Goal: Task Accomplishment & Management: Use online tool/utility

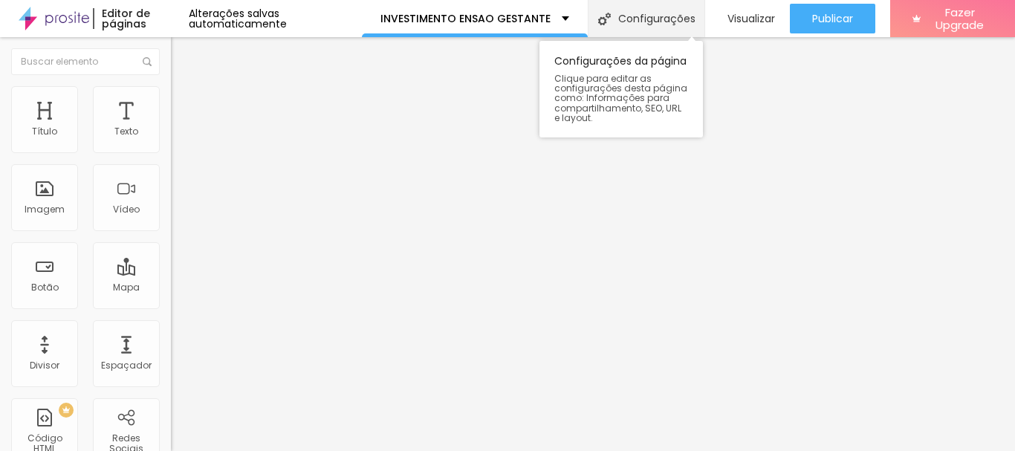
click at [669, 10] on div "Configurações" at bounding box center [646, 18] width 117 height 37
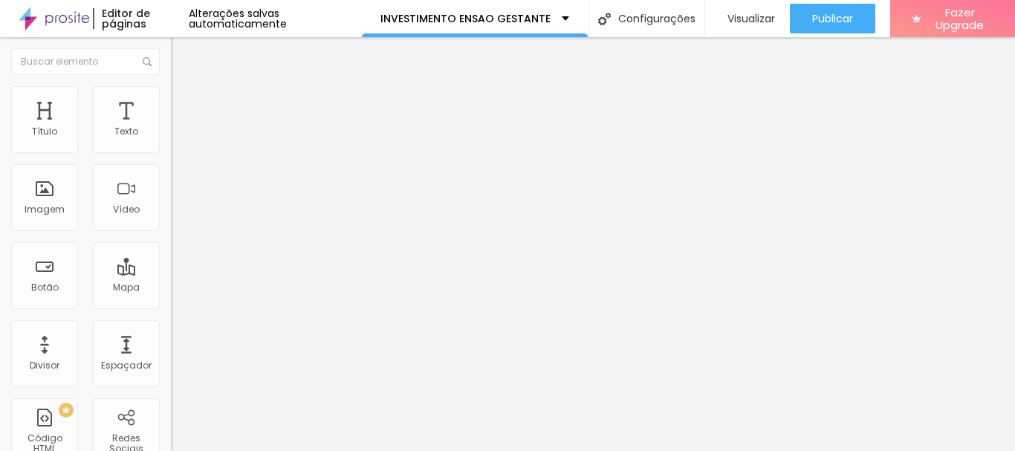
click at [266, 450] on div "Subindo 9/9 arquivos" at bounding box center [507, 455] width 1015 height 9
type input "/investimento-ensao-gestante-ribeirão-preto"
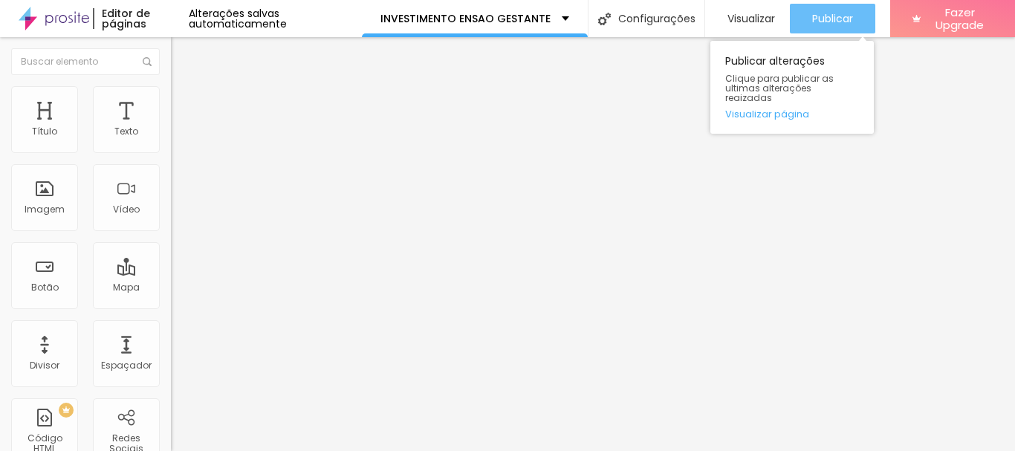
click at [854, 20] on button "Publicar" at bounding box center [832, 19] width 85 height 30
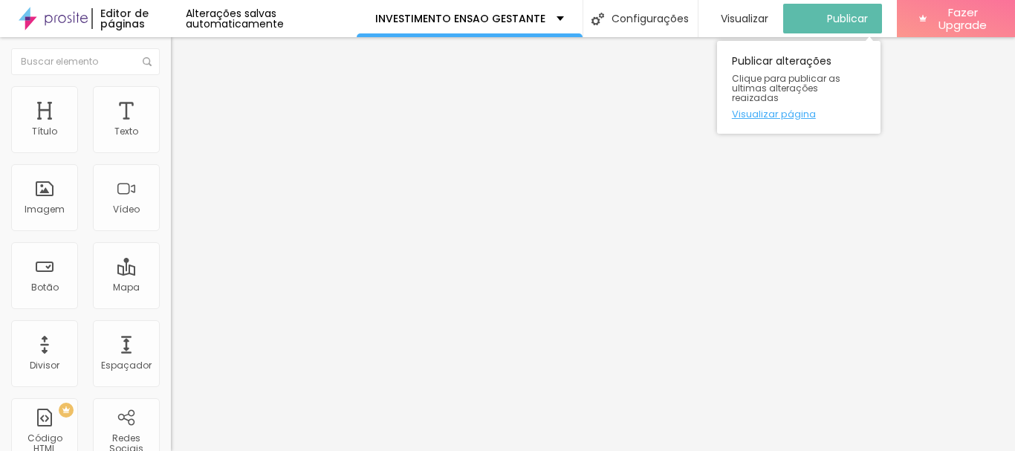
click at [801, 109] on link "Visualizar página" at bounding box center [799, 114] width 134 height 10
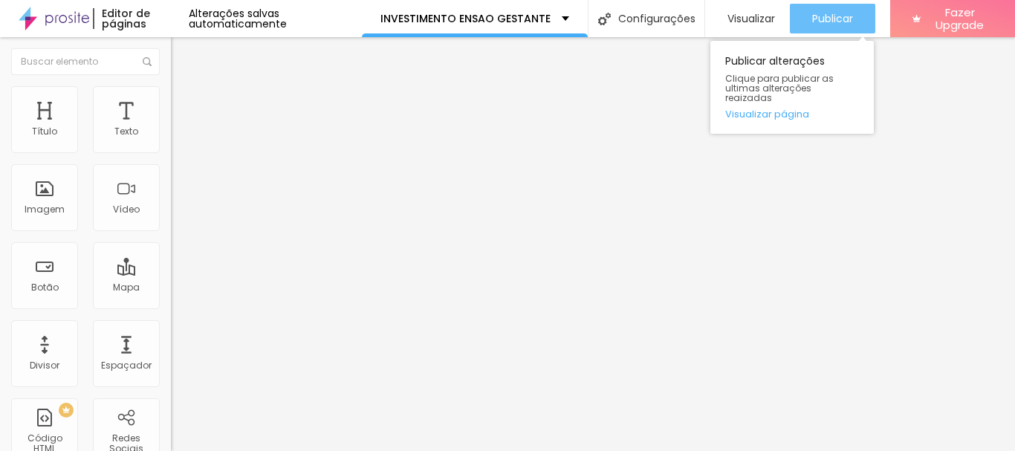
click at [826, 9] on div "Publicar" at bounding box center [832, 19] width 41 height 30
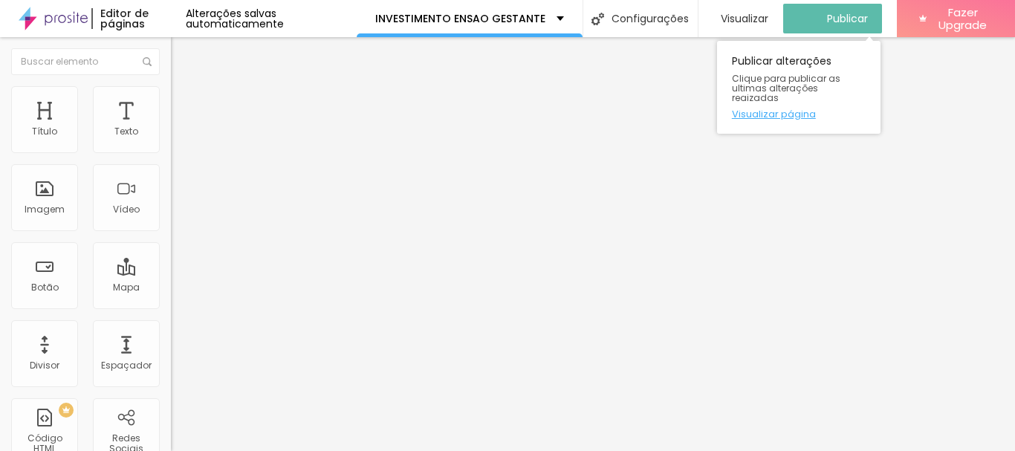
click at [793, 109] on link "Visualizar página" at bounding box center [799, 114] width 134 height 10
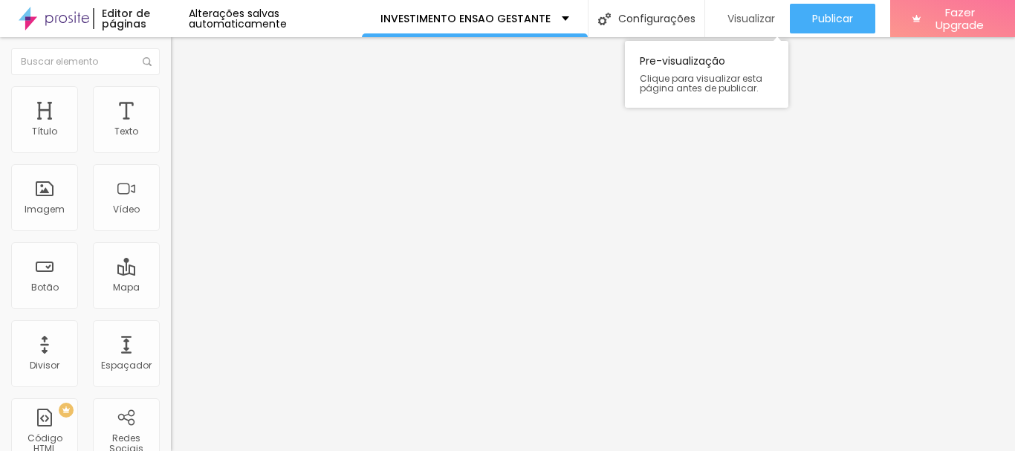
click at [747, 19] on span "Visualizar" at bounding box center [752, 19] width 48 height 12
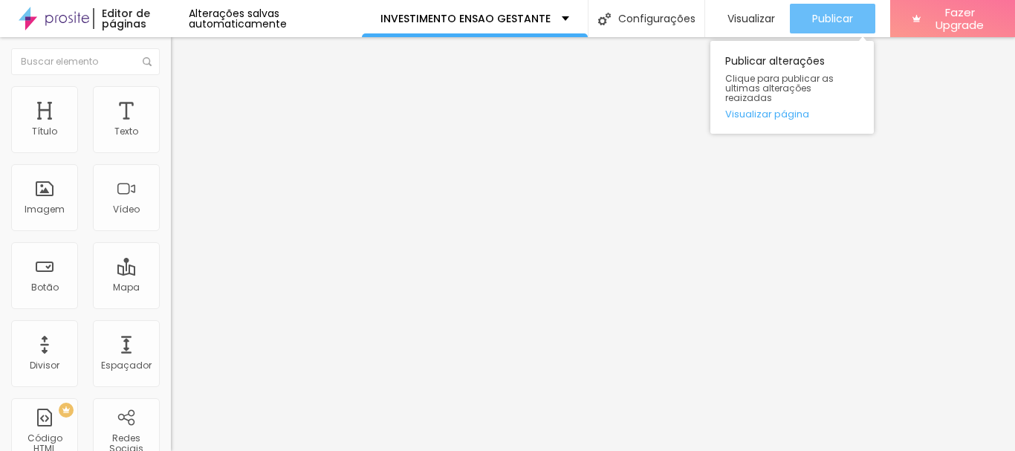
click at [790, 11] on button "Publicar" at bounding box center [832, 19] width 85 height 30
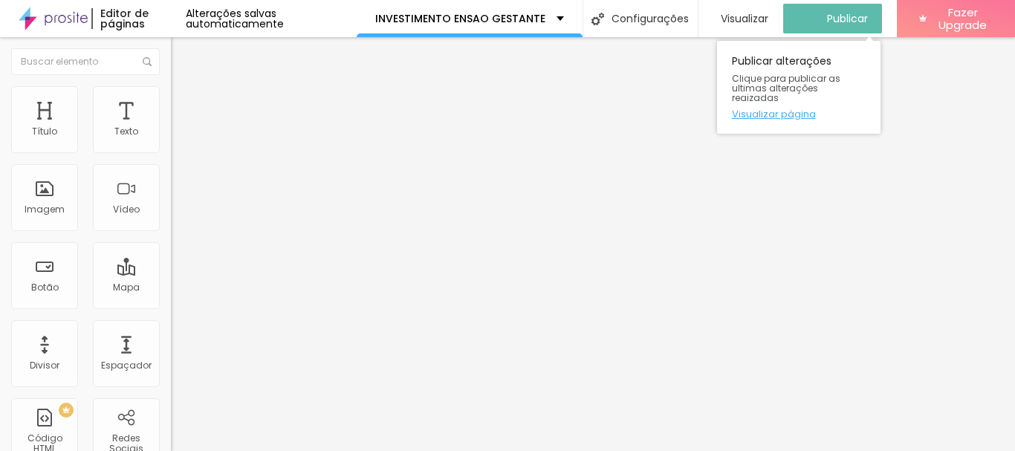
click at [781, 109] on link "Visualizar página" at bounding box center [799, 114] width 134 height 10
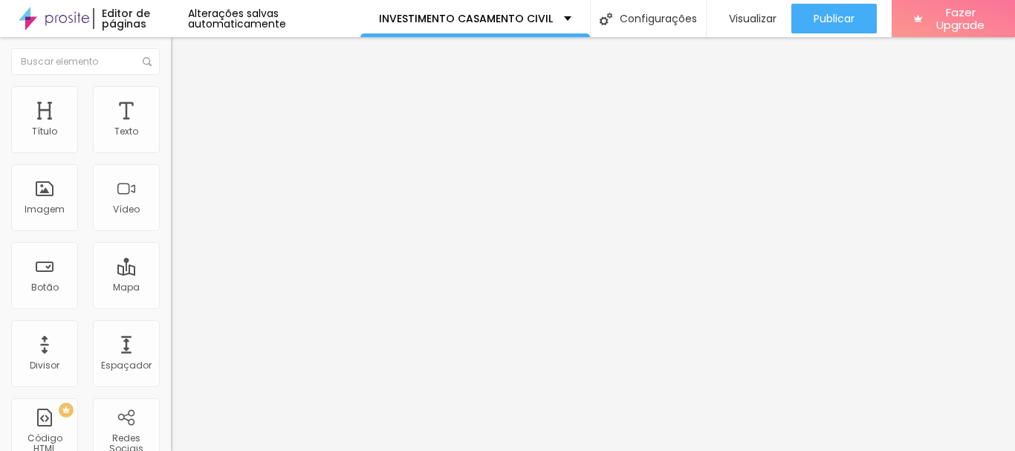
scroll to position [86, 0]
click at [256, 450] on div at bounding box center [507, 460] width 1015 height 0
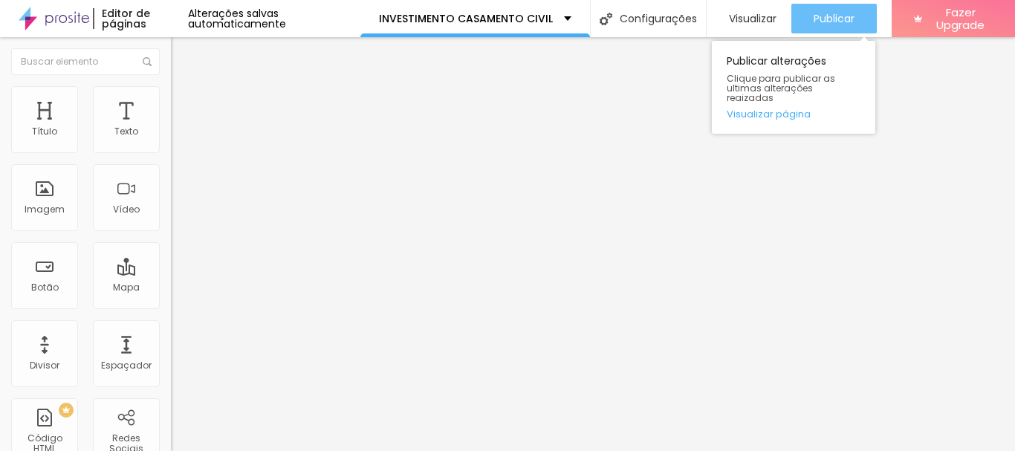
click at [830, 33] on div "Publicar" at bounding box center [834, 19] width 41 height 30
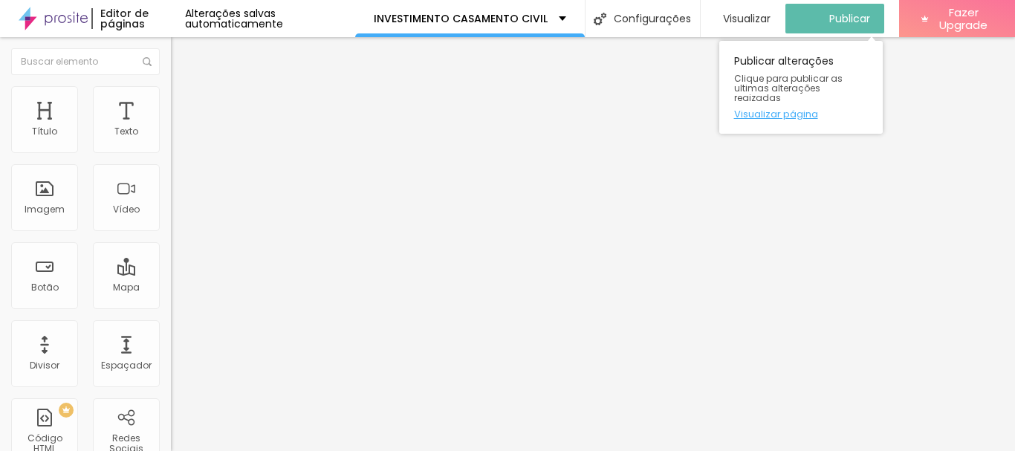
click at [792, 109] on link "Visualizar página" at bounding box center [801, 114] width 134 height 10
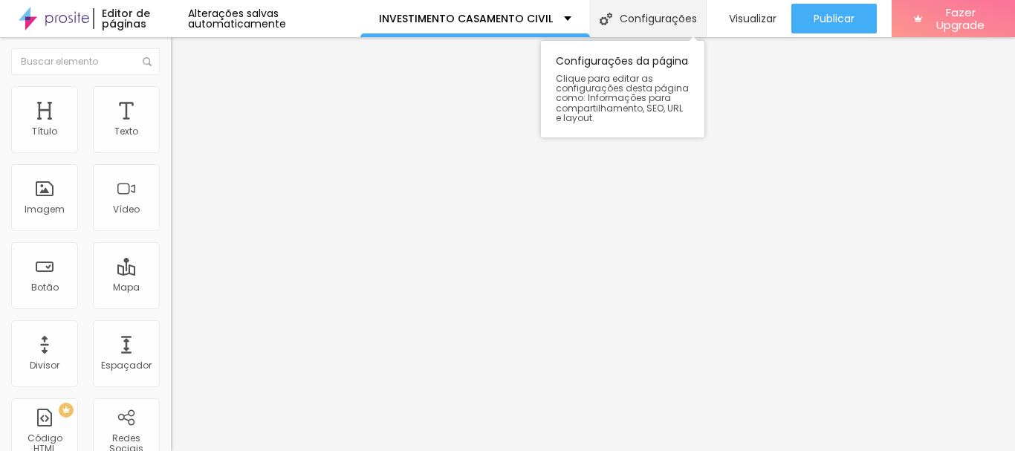
click at [628, 26] on div "Configurações" at bounding box center [648, 18] width 116 height 37
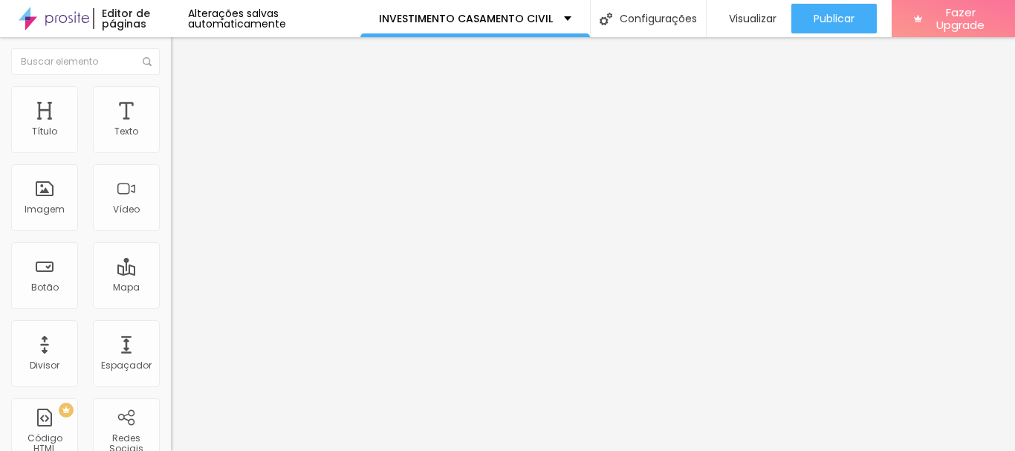
type input "/investimento-casamento-civil-ribeirão-preto"
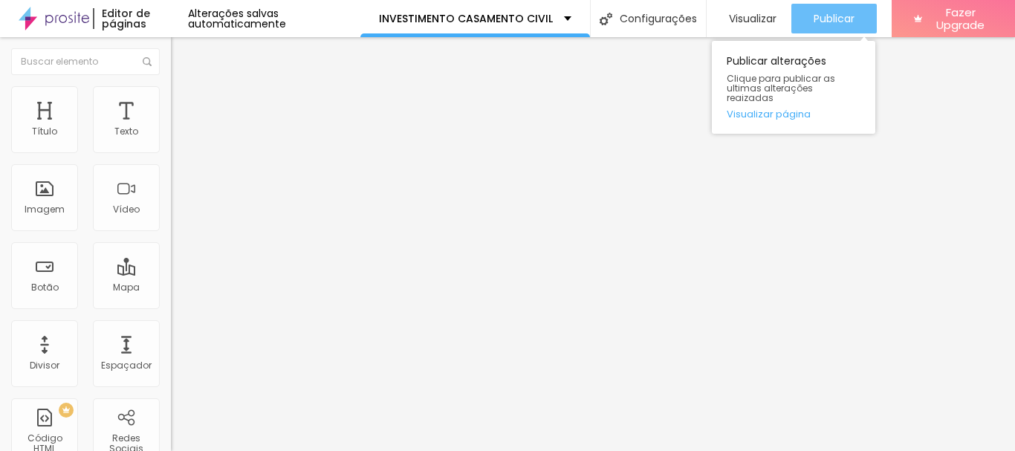
click at [827, 27] on div "Publicar" at bounding box center [834, 19] width 41 height 30
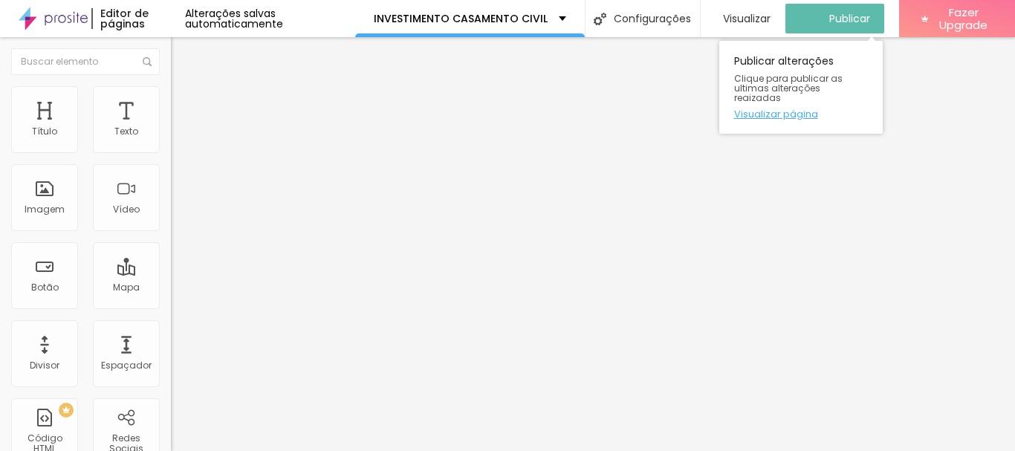
click at [798, 109] on link "Visualizar página" at bounding box center [801, 114] width 134 height 10
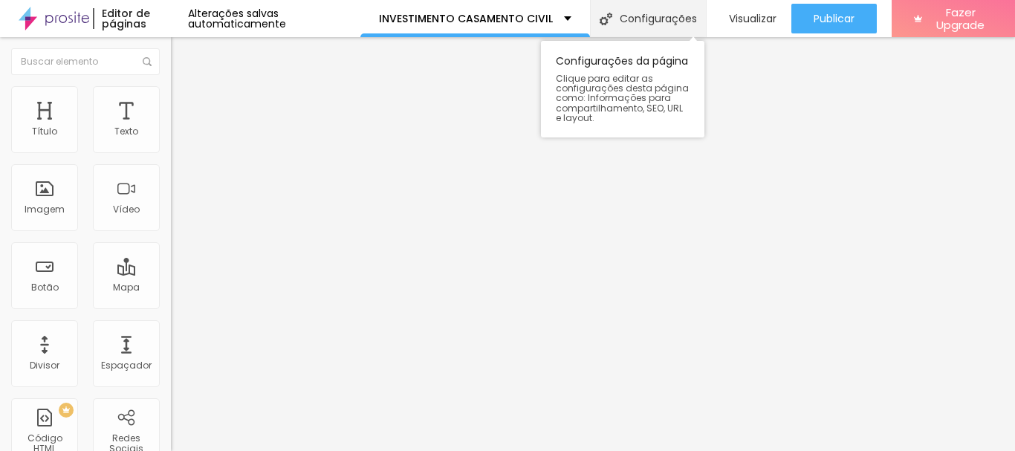
click at [649, 15] on div "Configurações" at bounding box center [648, 18] width 116 height 37
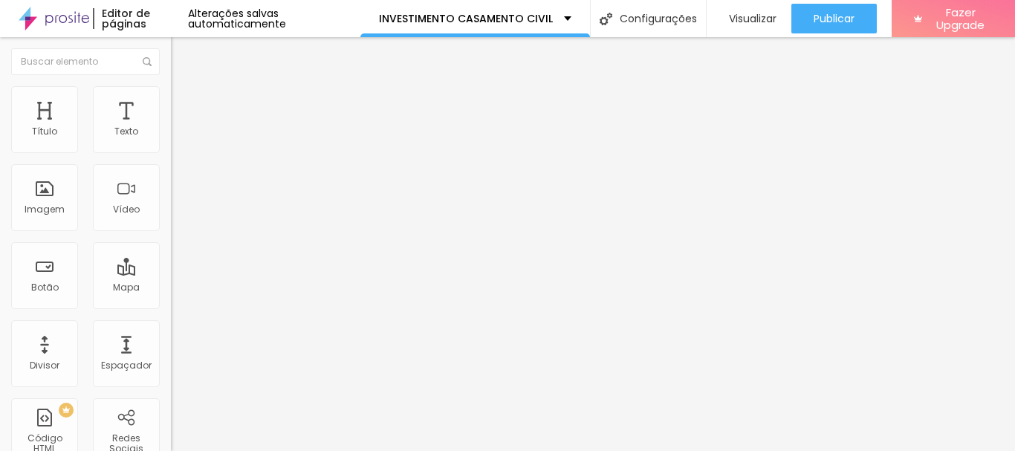
drag, startPoint x: 536, startPoint y: 213, endPoint x: 690, endPoint y: 211, distance: 153.9
type input "/investimento-casamento-civil"
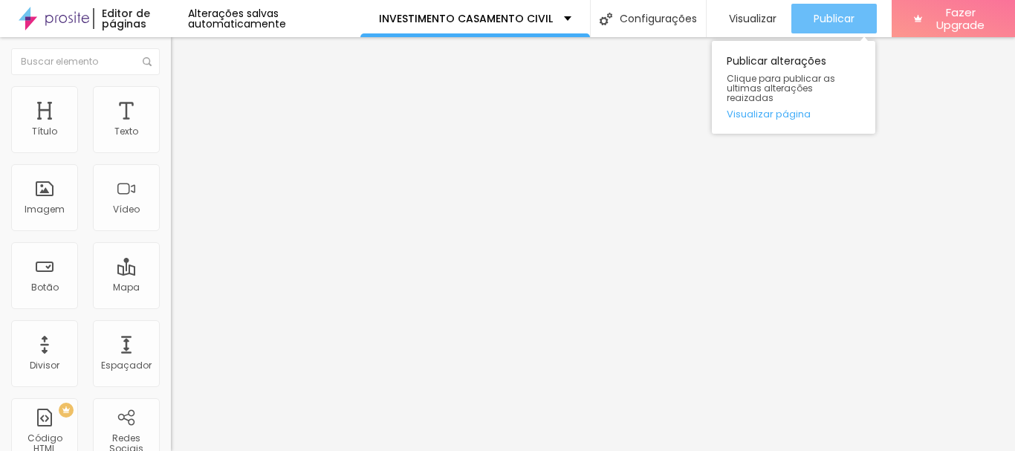
click at [833, 19] on span "Publicar" at bounding box center [834, 19] width 41 height 12
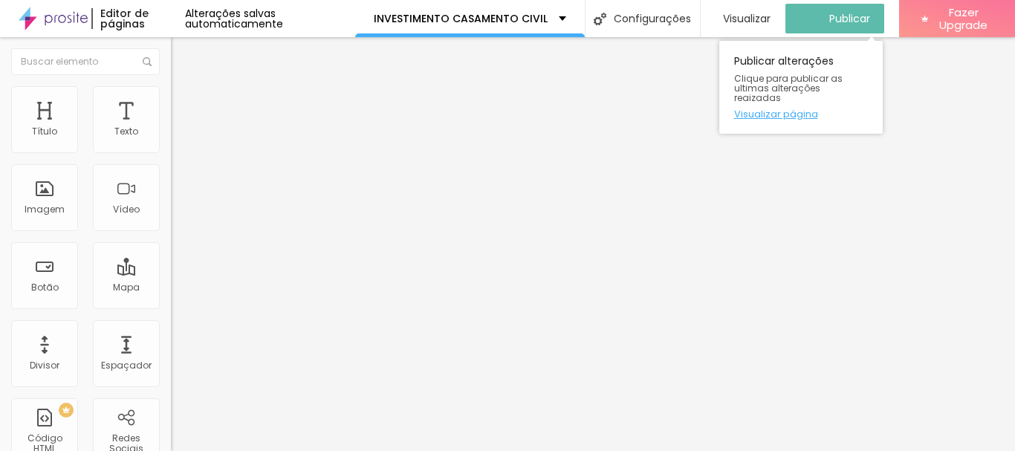
click at [787, 109] on link "Visualizar página" at bounding box center [801, 114] width 134 height 10
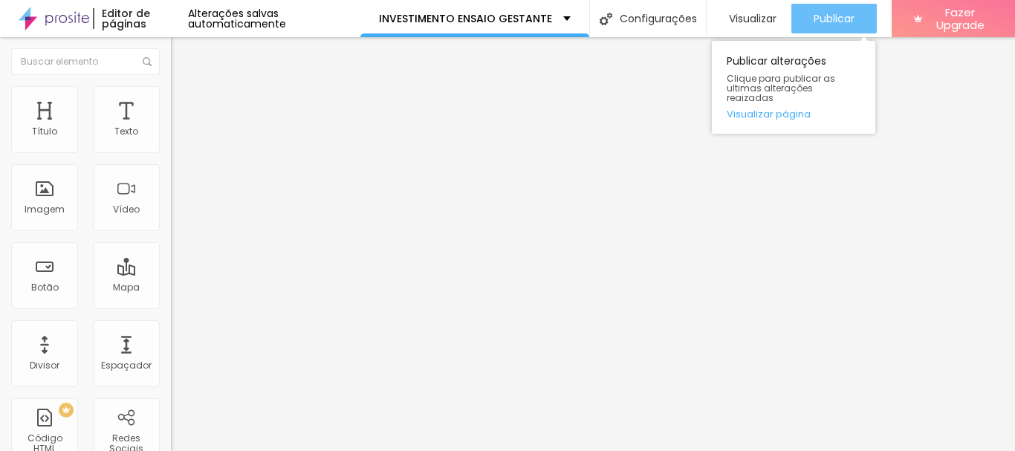
click at [849, 29] on div "Publicar" at bounding box center [834, 19] width 41 height 30
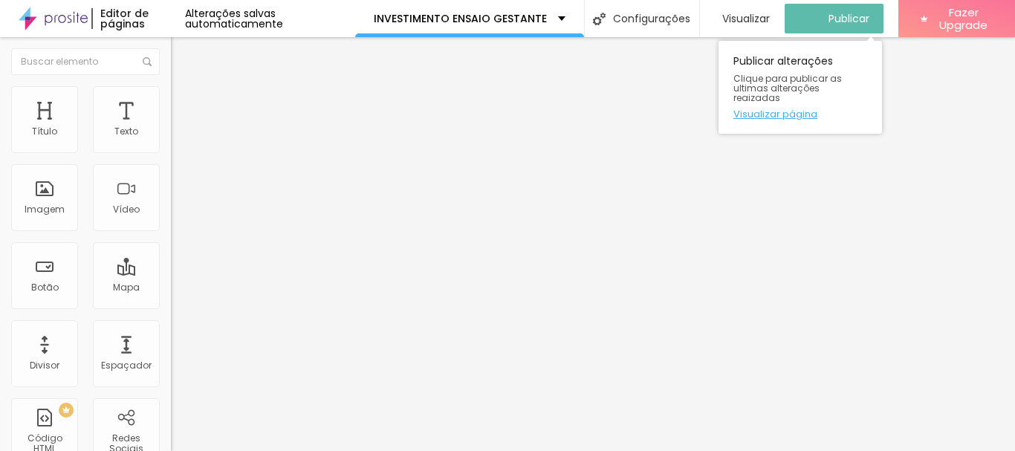
click at [795, 109] on link "Visualizar página" at bounding box center [801, 114] width 134 height 10
